Goal: Information Seeking & Learning: Learn about a topic

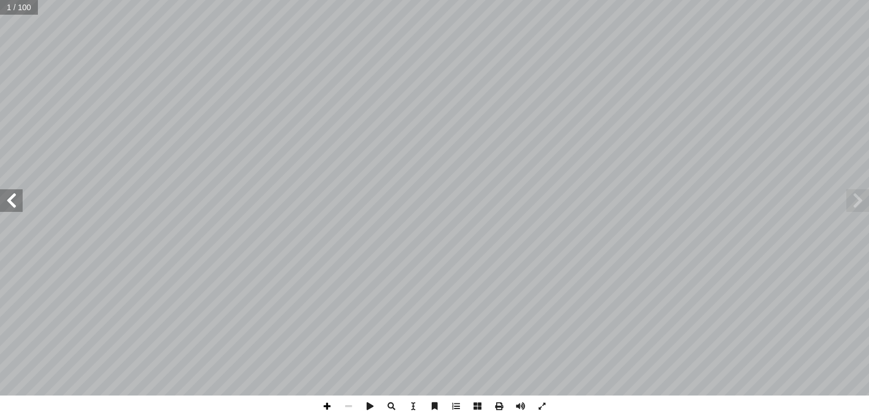
click at [330, 408] on span at bounding box center [326, 406] width 21 height 21
click at [15, 202] on span at bounding box center [11, 201] width 23 height 23
click at [5, 202] on span at bounding box center [11, 201] width 23 height 23
click at [11, 200] on span at bounding box center [11, 201] width 23 height 23
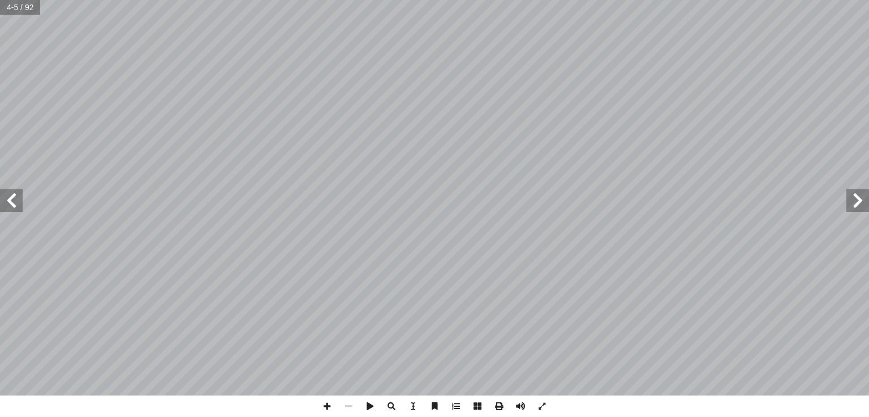
click at [11, 200] on span at bounding box center [11, 201] width 23 height 23
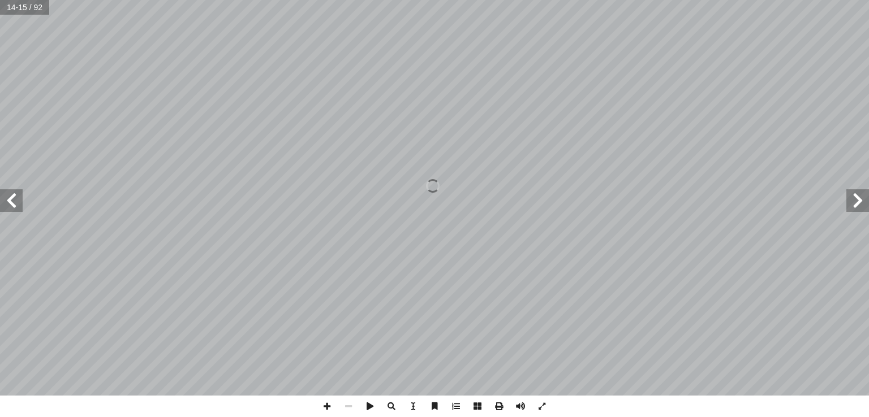
click at [11, 200] on span at bounding box center [11, 201] width 23 height 23
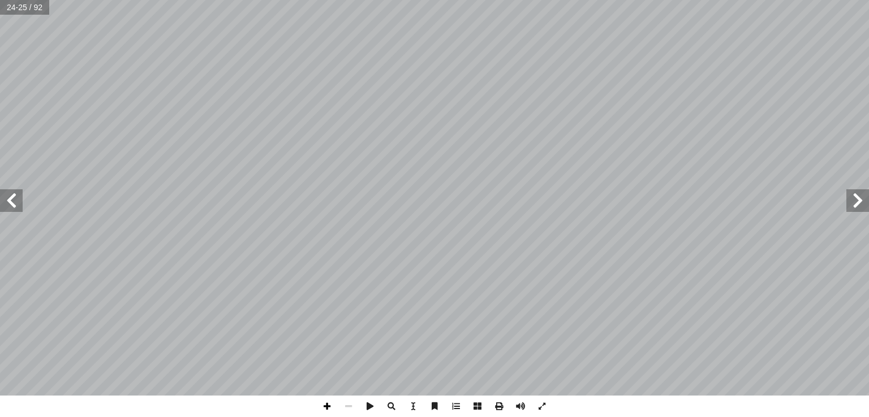
click at [330, 408] on span at bounding box center [326, 406] width 21 height 21
click at [348, 406] on span at bounding box center [348, 406] width 21 height 21
click at [16, 197] on span at bounding box center [11, 201] width 23 height 23
click at [330, 407] on span at bounding box center [326, 406] width 21 height 21
click at [860, 198] on span at bounding box center [857, 201] width 23 height 23
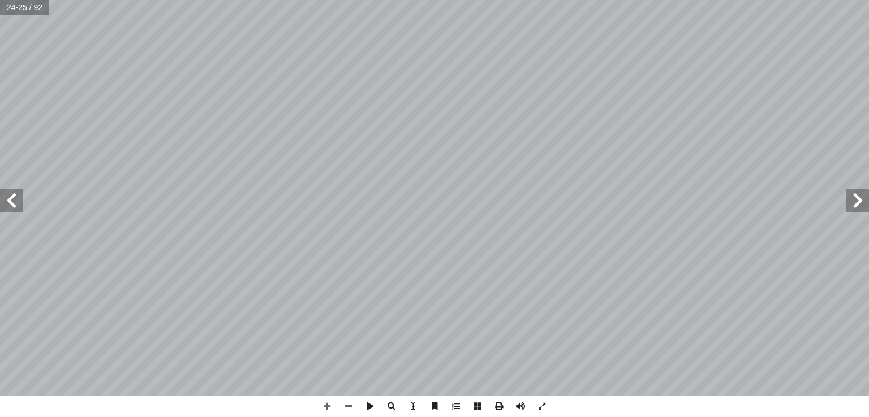
click at [7, 202] on span at bounding box center [11, 201] width 23 height 23
click at [859, 204] on span at bounding box center [857, 201] width 23 height 23
click at [348, 408] on span at bounding box center [348, 406] width 21 height 21
click at [326, 408] on span at bounding box center [326, 406] width 21 height 21
click at [349, 406] on span at bounding box center [348, 406] width 21 height 21
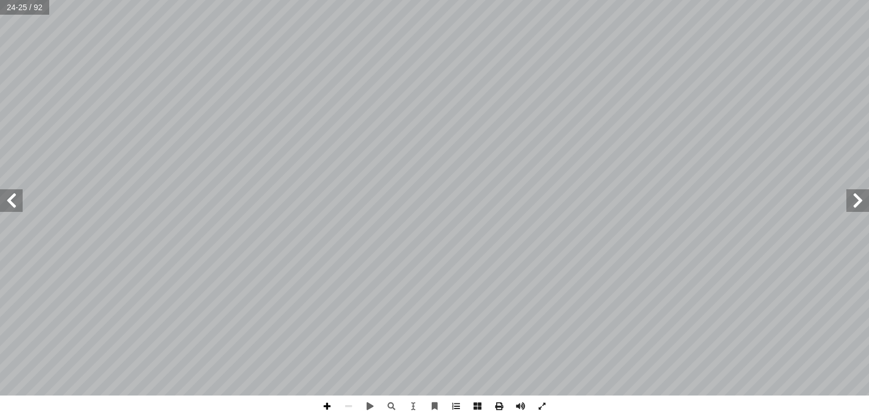
click at [328, 406] on span at bounding box center [326, 406] width 21 height 21
click at [333, 403] on span at bounding box center [326, 406] width 21 height 21
click at [330, 405] on span at bounding box center [326, 406] width 21 height 21
click at [324, 404] on span at bounding box center [326, 406] width 21 height 21
